Goal: Transaction & Acquisition: Obtain resource

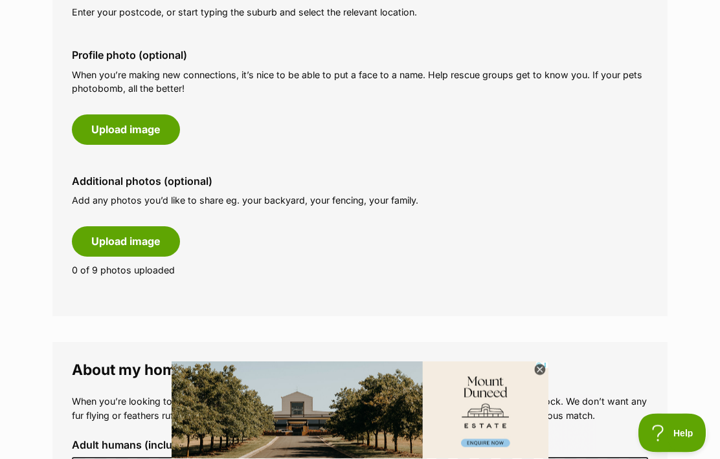
scroll to position [612, 0]
click at [116, 238] on button "Upload image" at bounding box center [126, 241] width 108 height 30
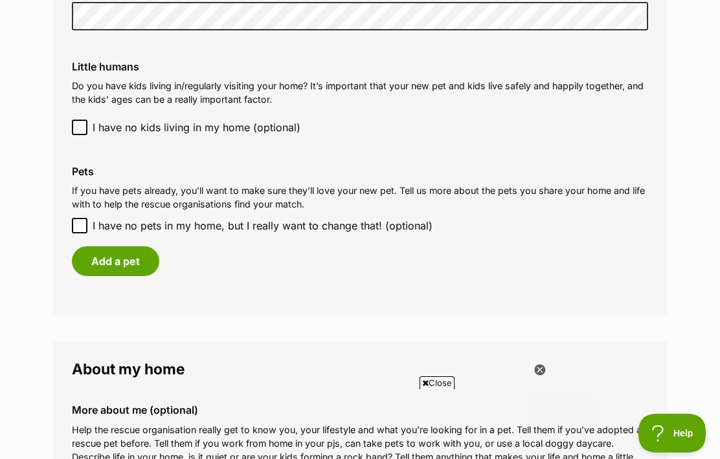
scroll to position [0, 0]
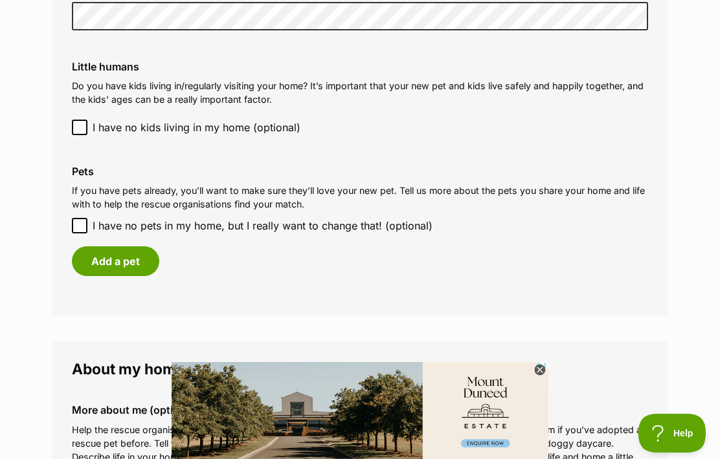
click at [116, 252] on button "Add a pet" at bounding box center [115, 262] width 87 height 30
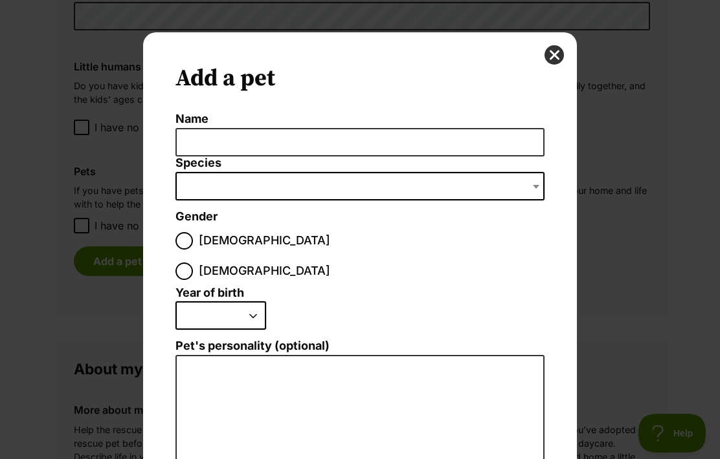
click at [546, 54] on button "close" at bounding box center [553, 54] width 19 height 19
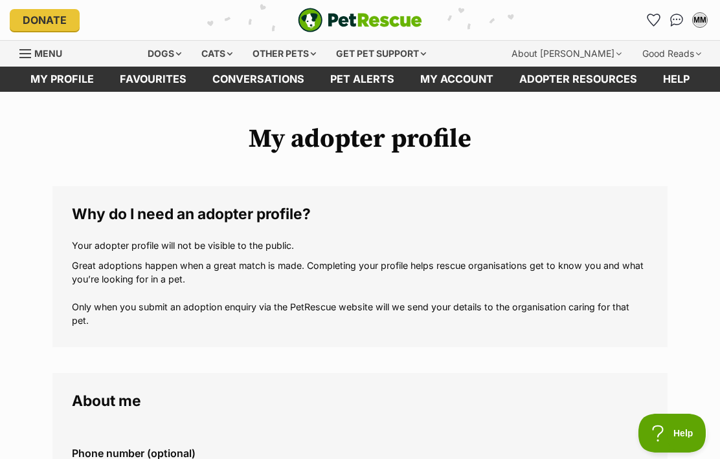
scroll to position [1067, 0]
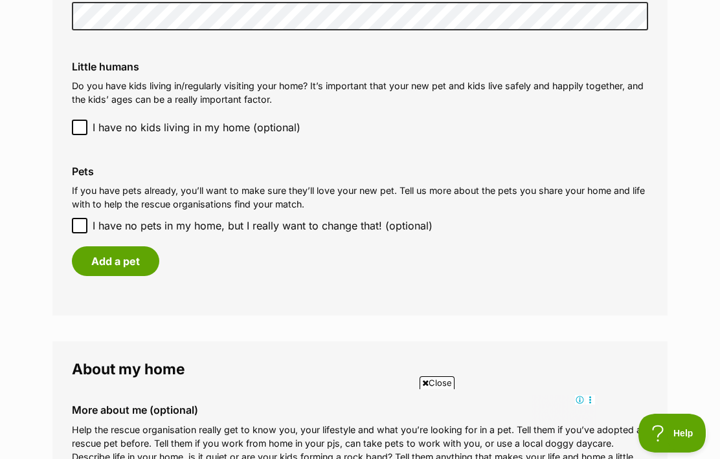
click at [75, 218] on input "I have no pets in my home, but I really want to change that! (optional)" at bounding box center [80, 226] width 16 height 16
checkbox input "true"
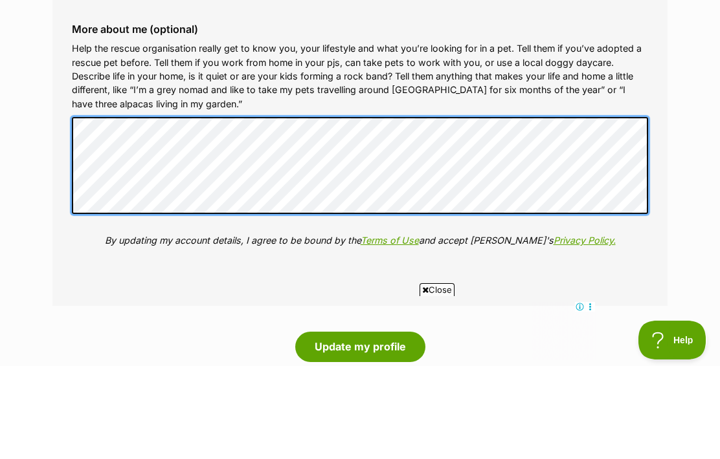
scroll to position [0, 0]
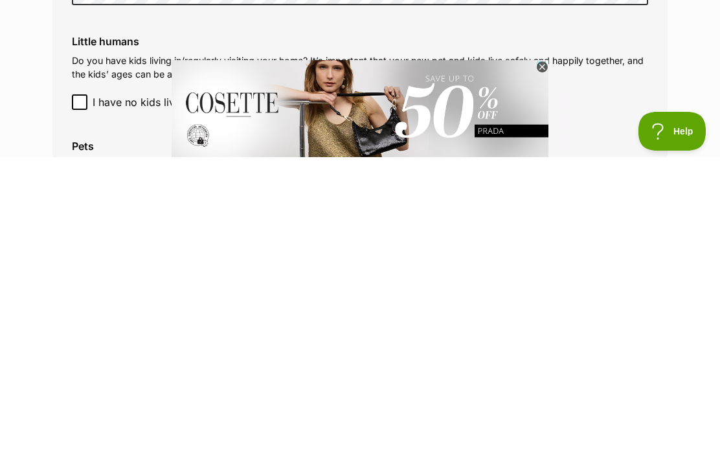
scroll to position [1093, 0]
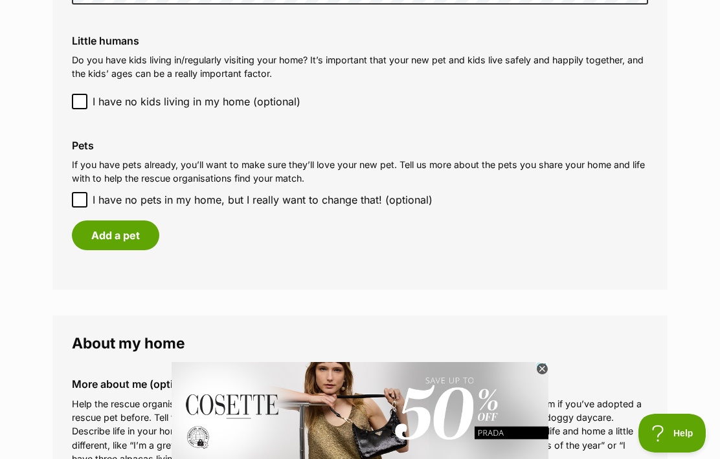
click at [76, 192] on input "I have no pets in my home, but I really want to change that! (optional)" at bounding box center [80, 200] width 16 height 16
checkbox input "true"
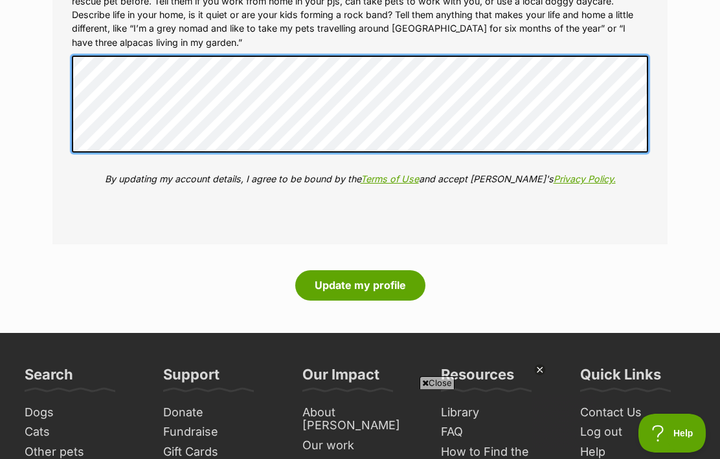
scroll to position [0, 0]
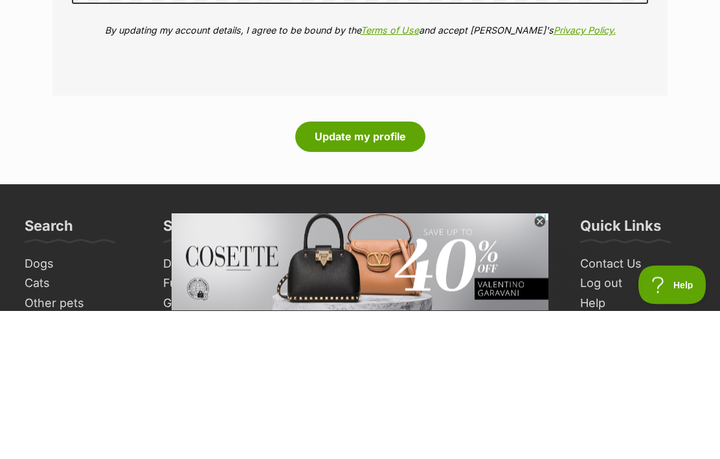
click at [348, 271] on button "Update my profile" at bounding box center [360, 286] width 130 height 30
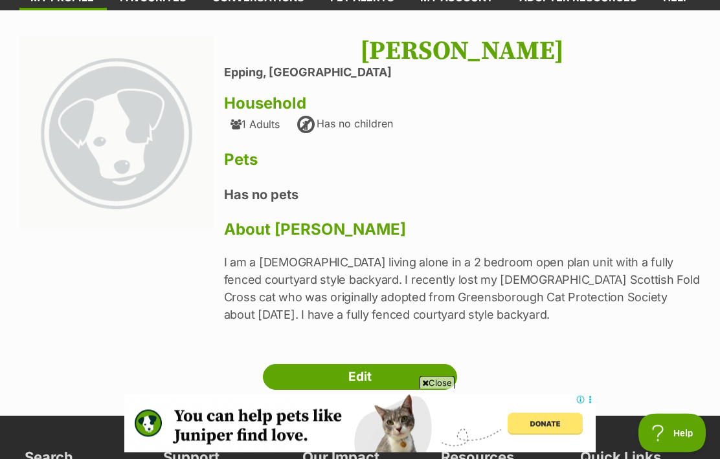
scroll to position [83, 0]
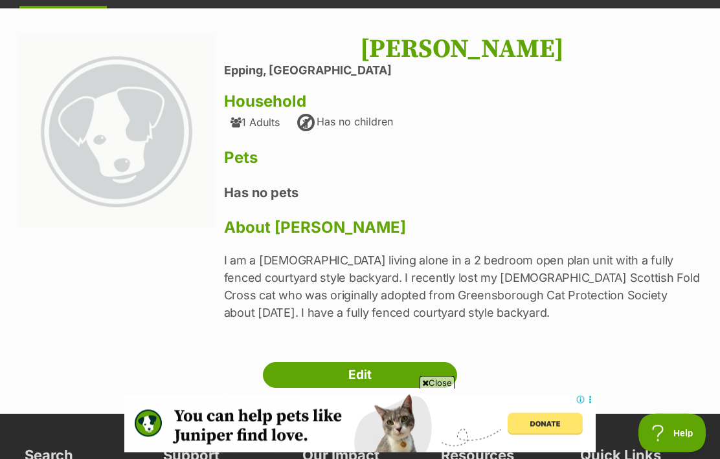
click at [358, 375] on link "Edit" at bounding box center [360, 376] width 194 height 26
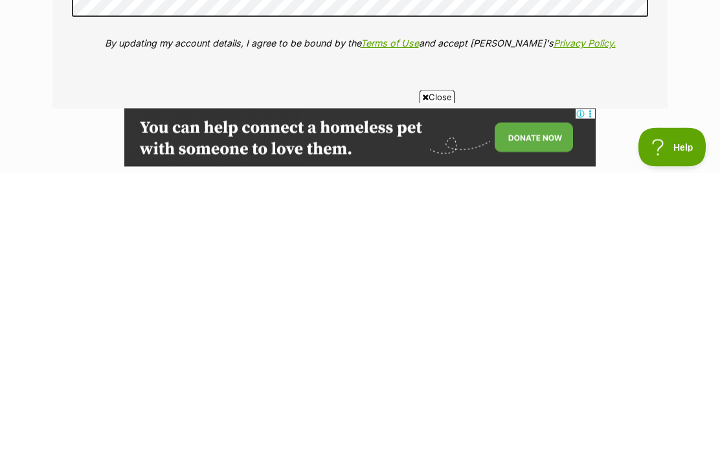
click at [337, 421] on button "Update my profile" at bounding box center [360, 436] width 130 height 30
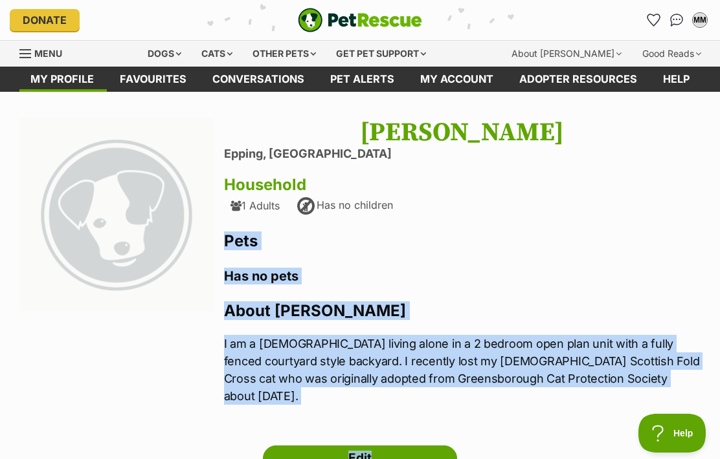
click at [455, 79] on link "My account" at bounding box center [456, 79] width 99 height 25
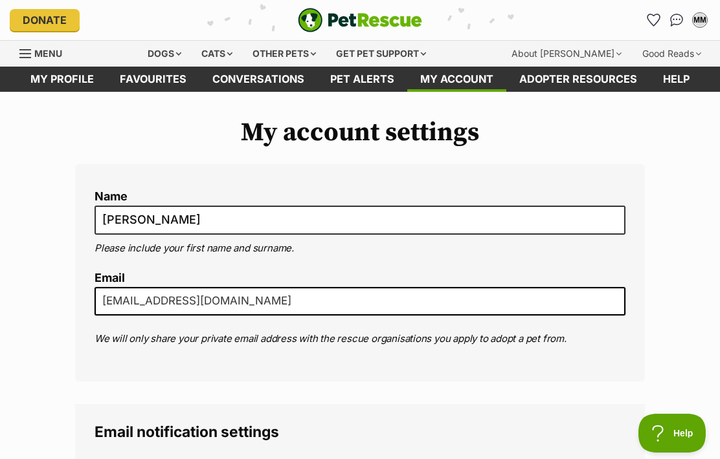
click at [215, 54] on div "Cats" at bounding box center [216, 54] width 49 height 26
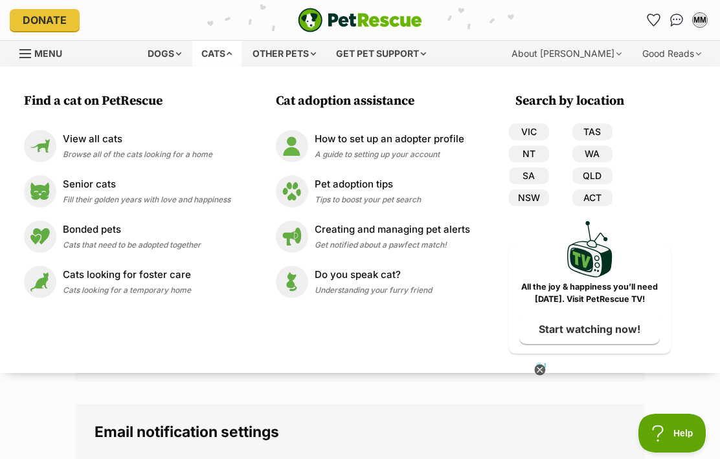
click at [525, 128] on link "VIC" at bounding box center [529, 132] width 40 height 17
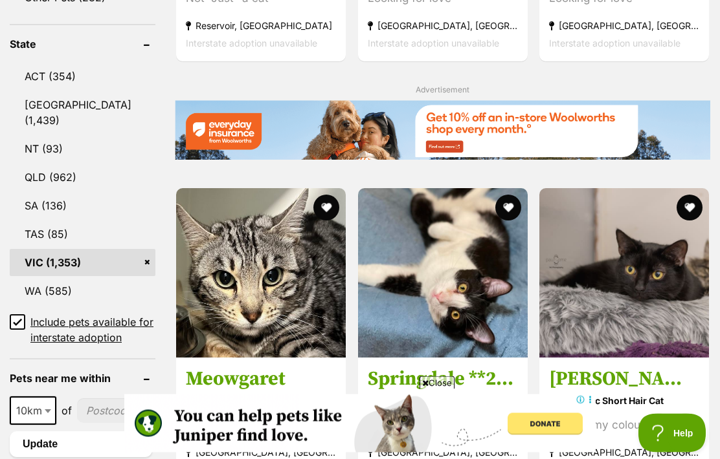
scroll to position [695, 0]
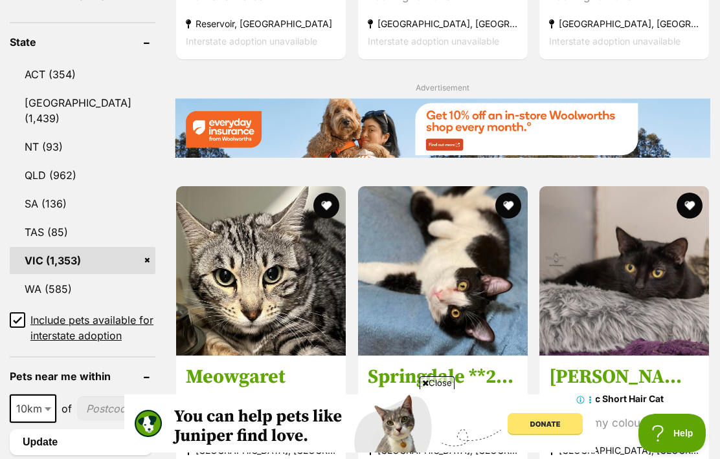
click at [19, 328] on input "Include pets available for interstate adoption" at bounding box center [18, 321] width 16 height 16
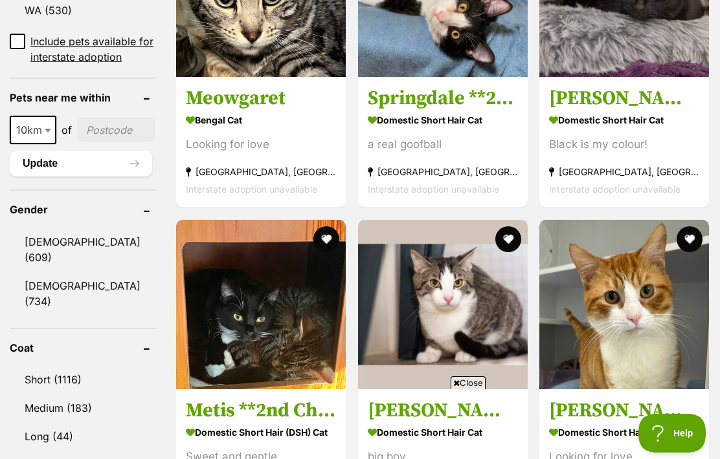
scroll to position [916, 0]
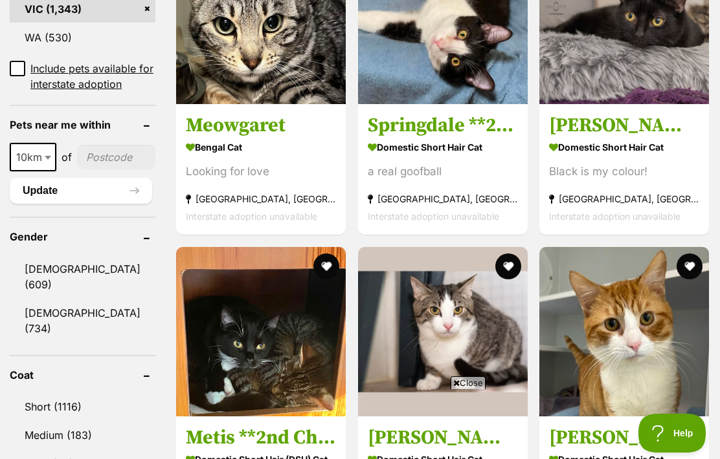
click at [615, 104] on img at bounding box center [624, 20] width 170 height 170
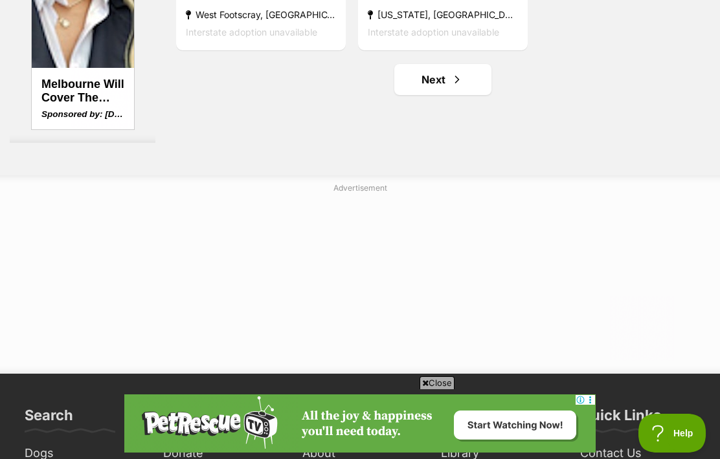
scroll to position [2666, 0]
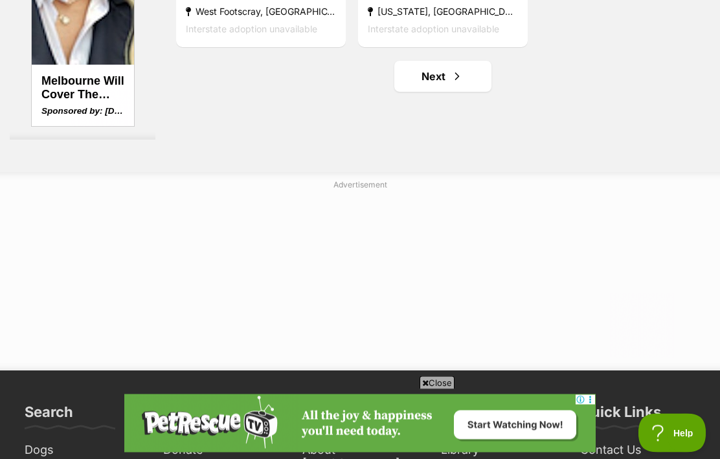
click at [450, 85] on span "Next page" at bounding box center [456, 77] width 13 height 16
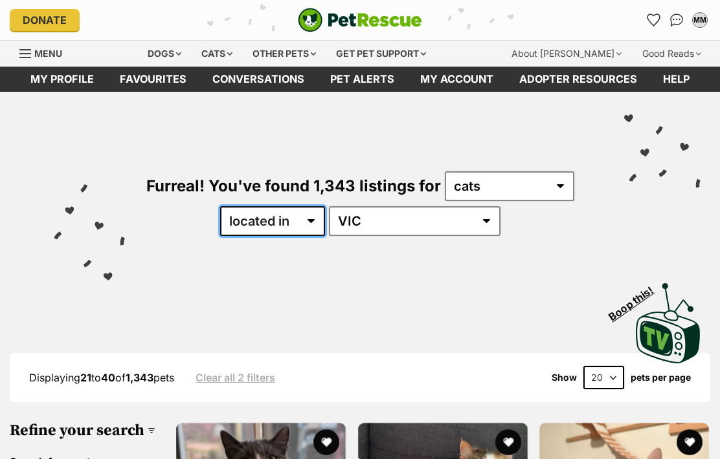
click at [325, 223] on select "available in located in" at bounding box center [272, 221] width 105 height 30
click at [325, 221] on select "available in located in" at bounding box center [272, 221] width 105 height 30
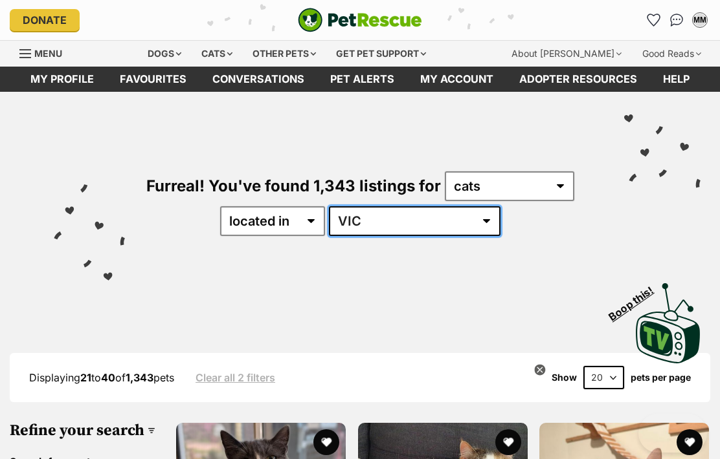
click at [456, 219] on select "[GEOGRAPHIC_DATA] [GEOGRAPHIC_DATA] [GEOGRAPHIC_DATA] [GEOGRAPHIC_DATA] [GEOGRA…" at bounding box center [414, 221] width 171 height 30
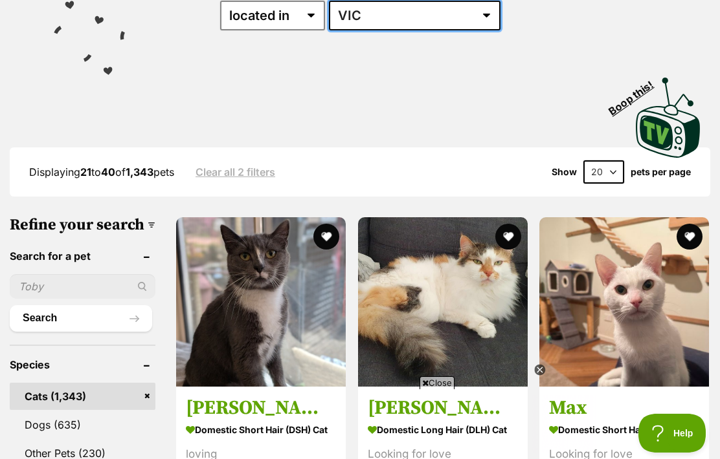
scroll to position [206, 0]
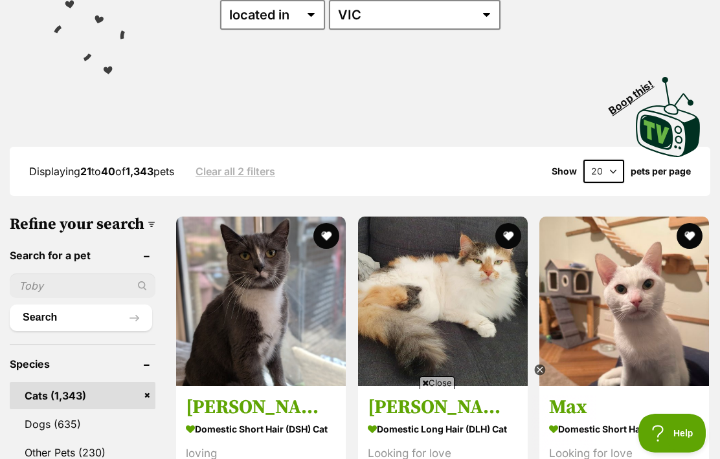
click at [99, 298] on input "text" at bounding box center [83, 286] width 146 height 25
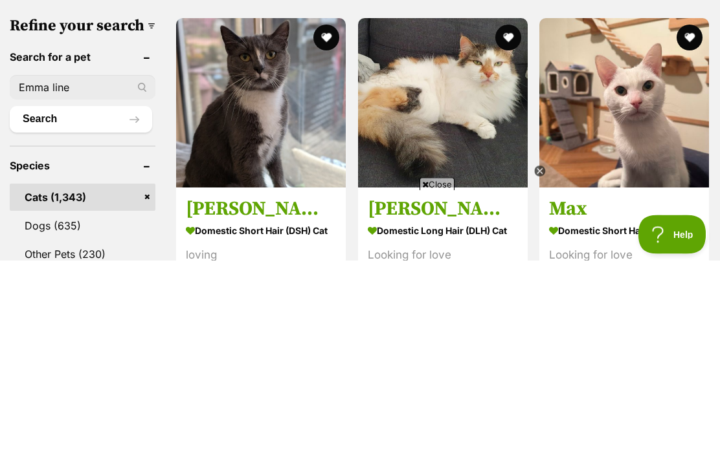
type input "Emma line"
click at [61, 305] on button "Search" at bounding box center [81, 318] width 142 height 26
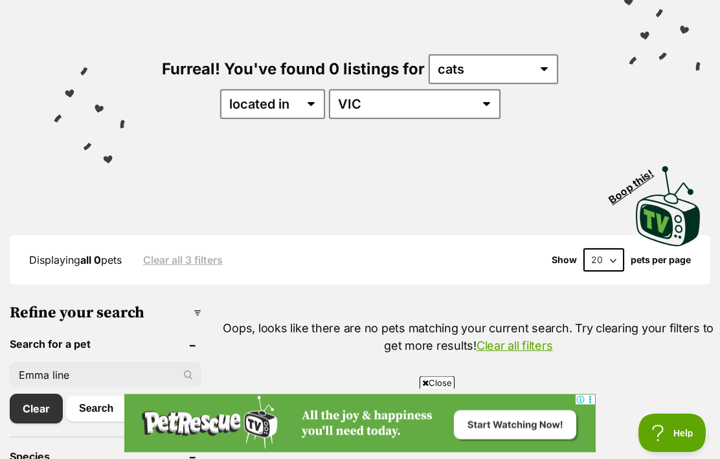
scroll to position [118, 0]
click at [479, 345] on link "Clear all filters" at bounding box center [514, 345] width 76 height 14
